Goal: Contribute content: Add original content to the website for others to see

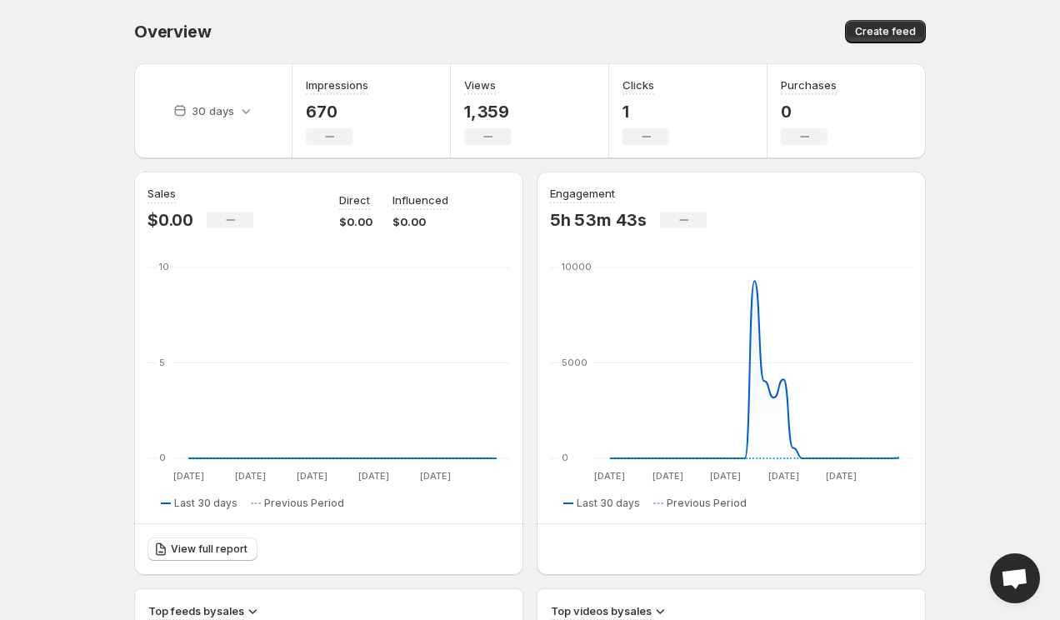
click at [233, 220] on icon at bounding box center [230, 220] width 9 height 2
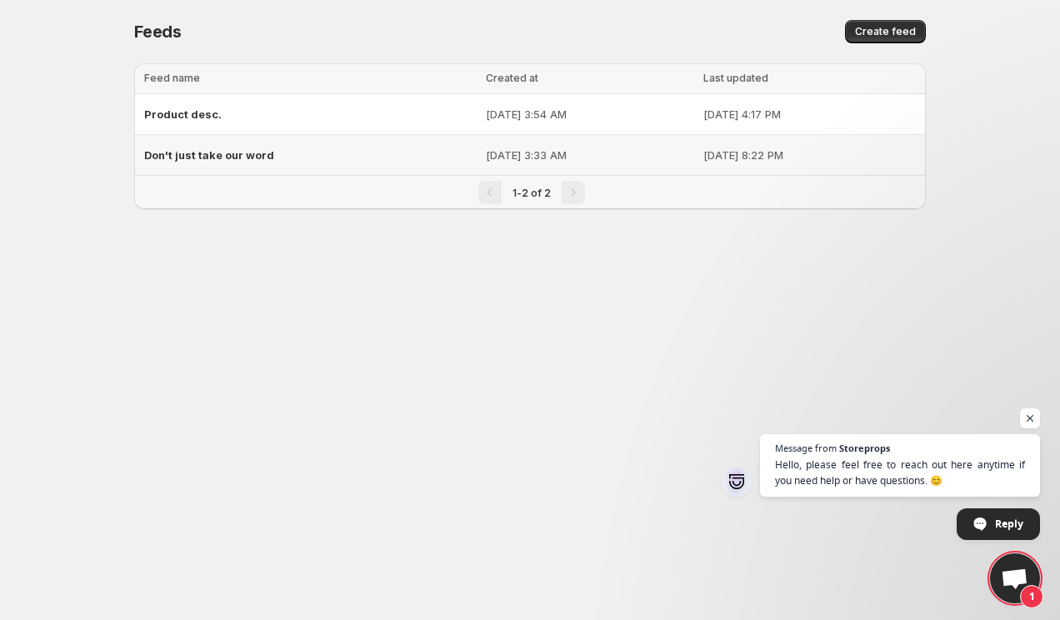
click at [222, 147] on div "Don't just take our word" at bounding box center [310, 155] width 332 height 30
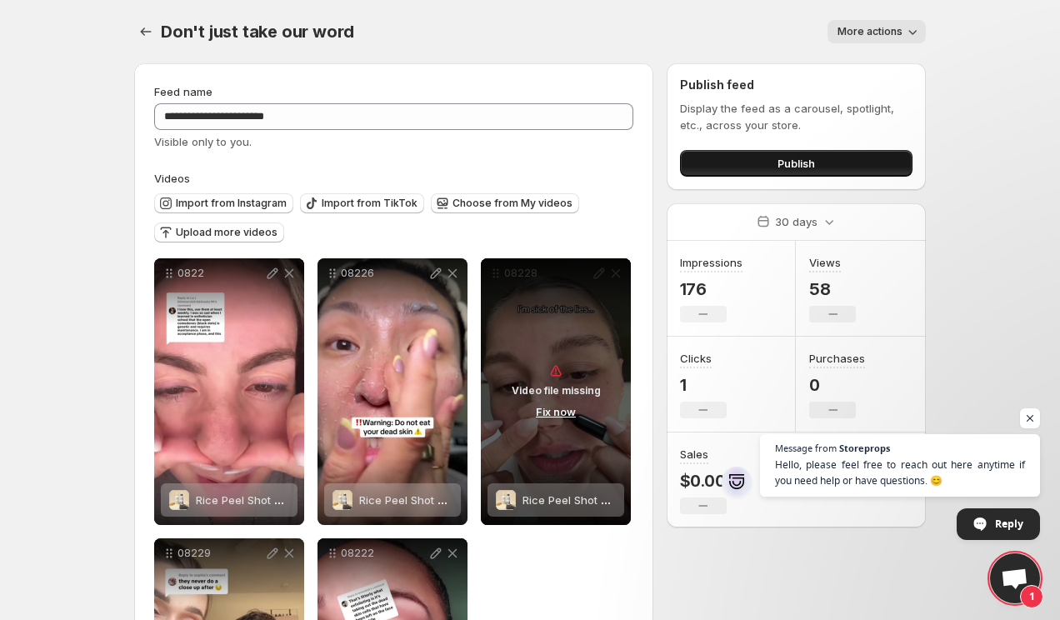
click at [763, 165] on button "Publish" at bounding box center [796, 163] width 232 height 27
